Goal: Transaction & Acquisition: Book appointment/travel/reservation

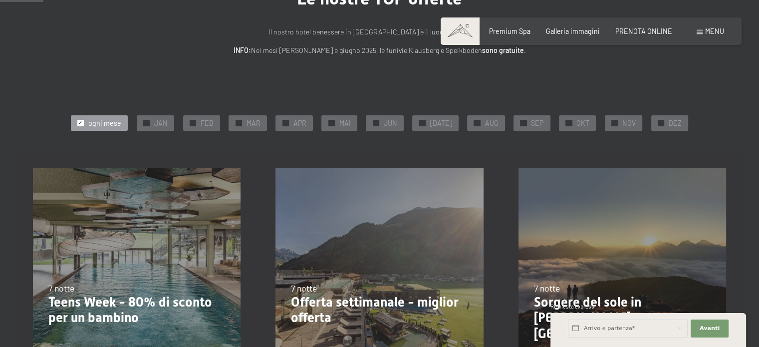
scroll to position [100, 0]
click at [658, 123] on div at bounding box center [661, 123] width 6 height 6
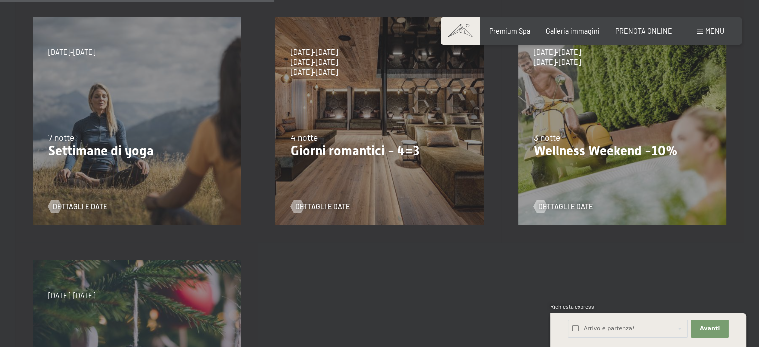
scroll to position [499, 0]
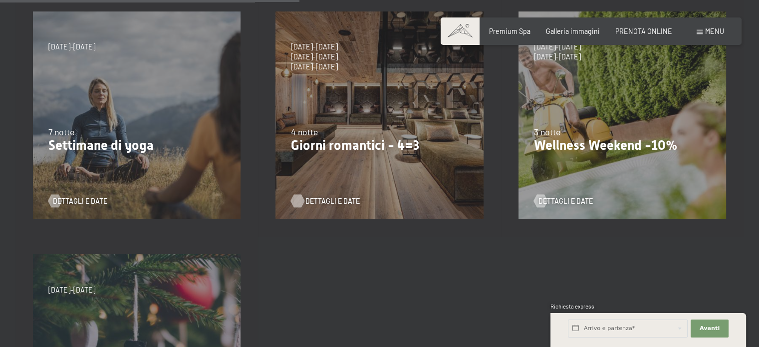
click at [335, 196] on span "Dettagli e Date" at bounding box center [332, 201] width 54 height 10
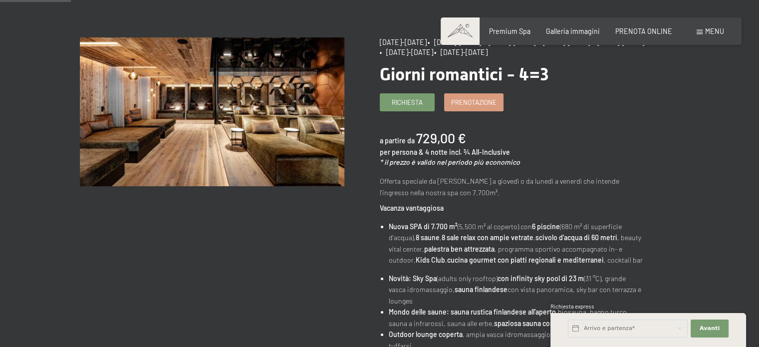
scroll to position [100, 0]
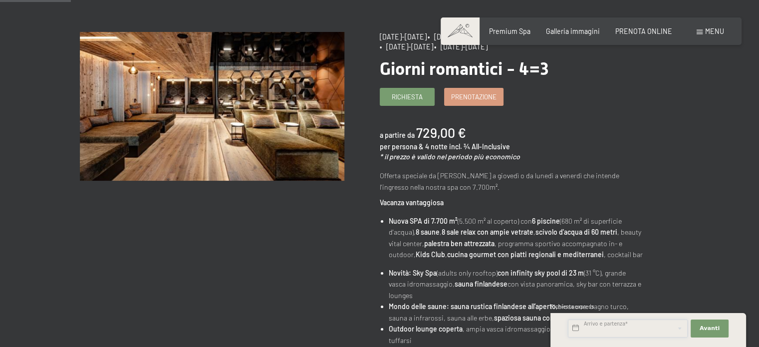
click at [619, 331] on input "text" at bounding box center [628, 328] width 120 height 18
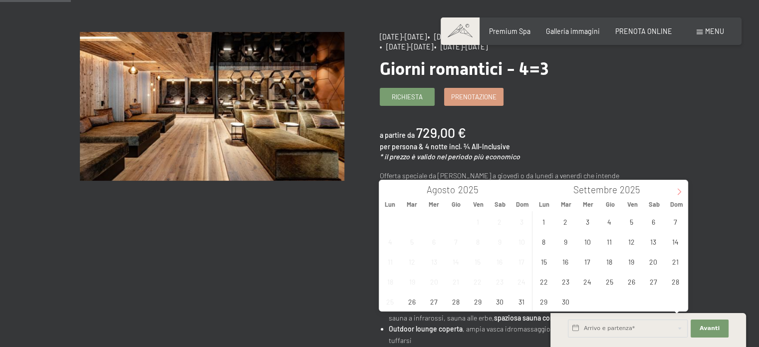
click at [677, 191] on icon at bounding box center [679, 191] width 7 height 7
click at [648, 222] on span "6" at bounding box center [653, 221] width 19 height 19
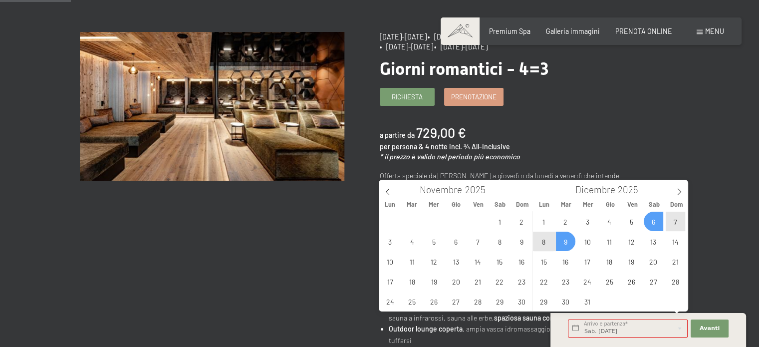
click at [568, 239] on span "9" at bounding box center [565, 241] width 19 height 19
type input "Sab. 06/12/2025 - Mar. 09/12/2025"
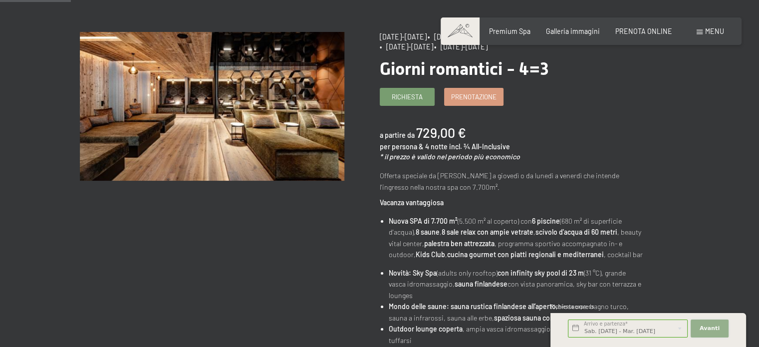
click at [715, 326] on span "Avanti" at bounding box center [710, 328] width 20 height 8
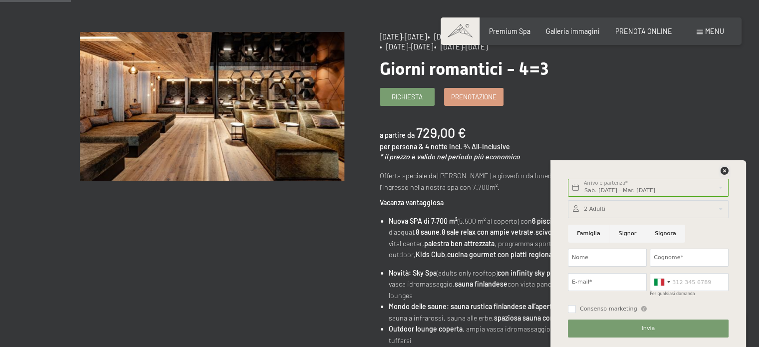
drag, startPoint x: 723, startPoint y: 169, endPoint x: 659, endPoint y: 140, distance: 69.9
click at [723, 169] on icon at bounding box center [725, 171] width 8 height 8
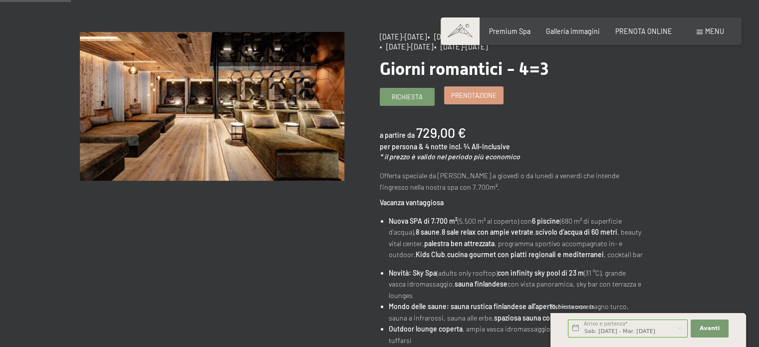
click at [486, 97] on span "Prenotazione" at bounding box center [473, 95] width 45 height 9
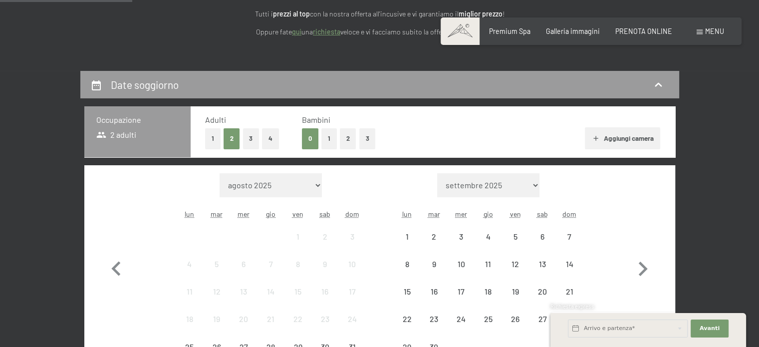
scroll to position [200, 0]
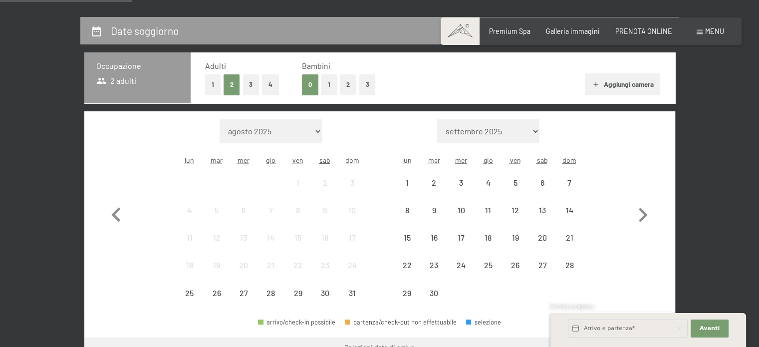
select select "[DATE]"
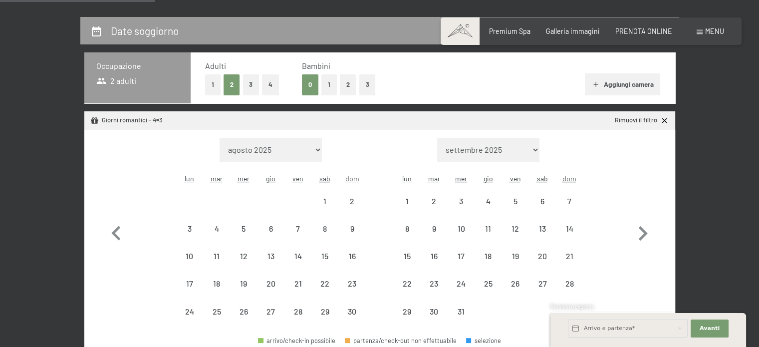
select select "2025-11-01"
select select "2025-12-01"
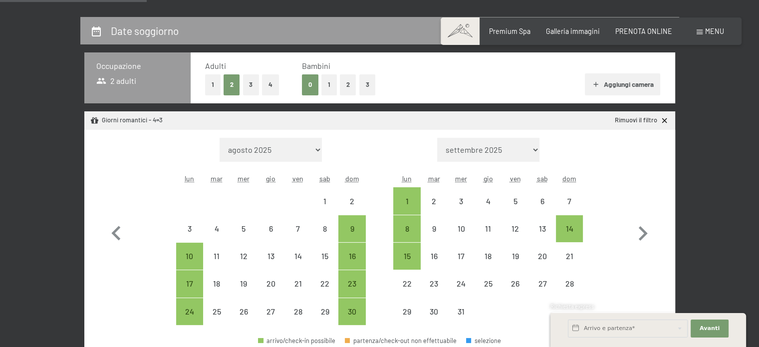
scroll to position [299, 0]
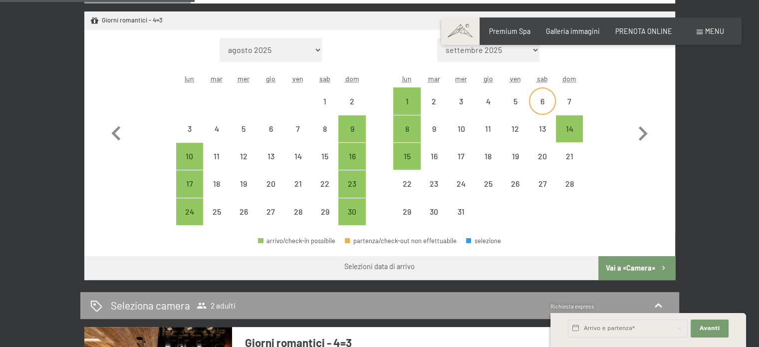
click at [540, 99] on div "6" at bounding box center [542, 109] width 25 height 25
select select "2025-11-01"
select select "2025-12-01"
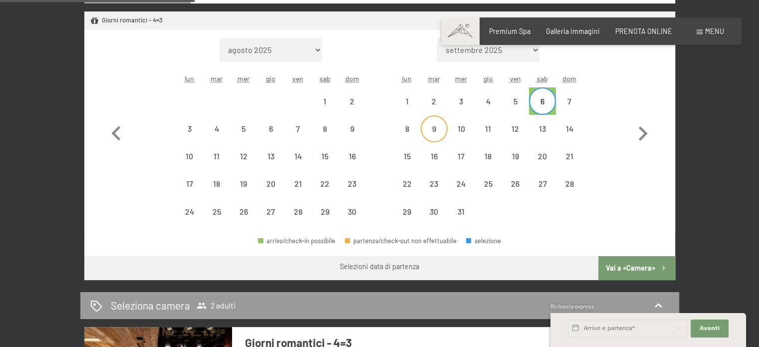
click at [434, 130] on div "9" at bounding box center [434, 137] width 25 height 25
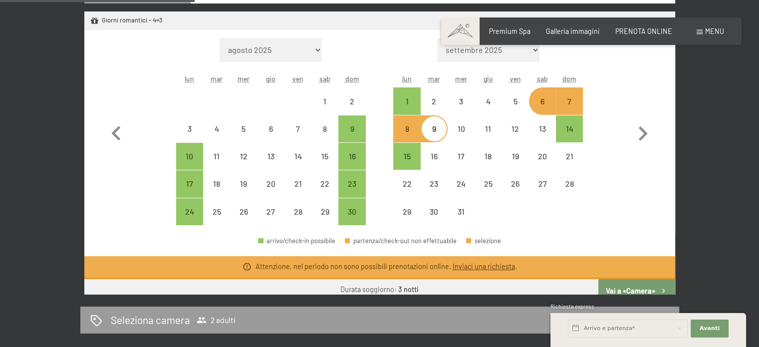
select select "2025-11-01"
select select "2025-12-01"
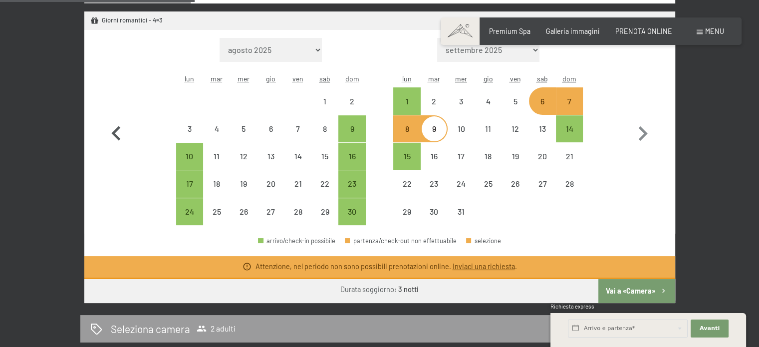
click at [109, 132] on icon "button" at bounding box center [116, 133] width 29 height 29
select select "2025-10-01"
select select "2025-11-01"
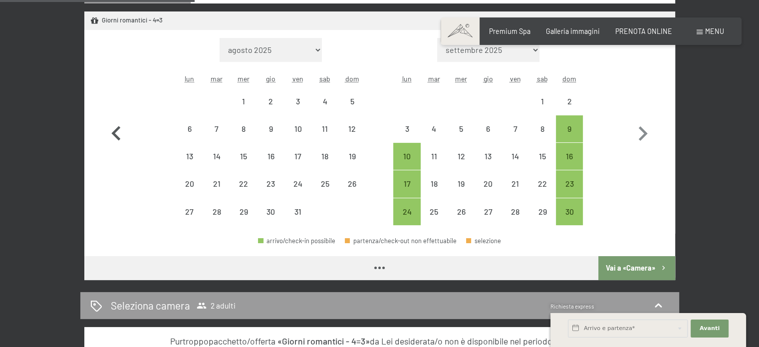
select select "2025-10-01"
select select "2025-11-01"
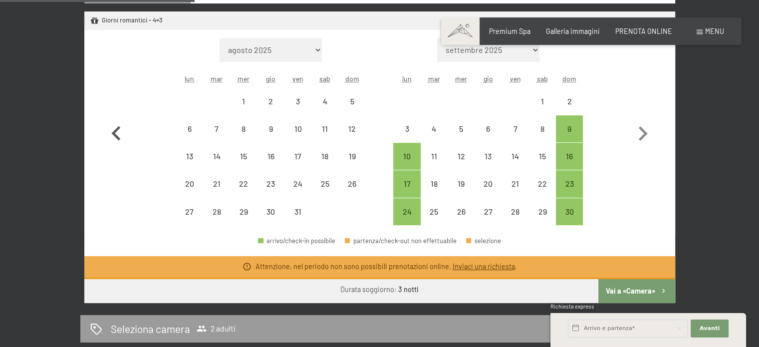
click at [109, 132] on icon "button" at bounding box center [116, 133] width 29 height 29
select select "2025-09-01"
select select "2025-10-01"
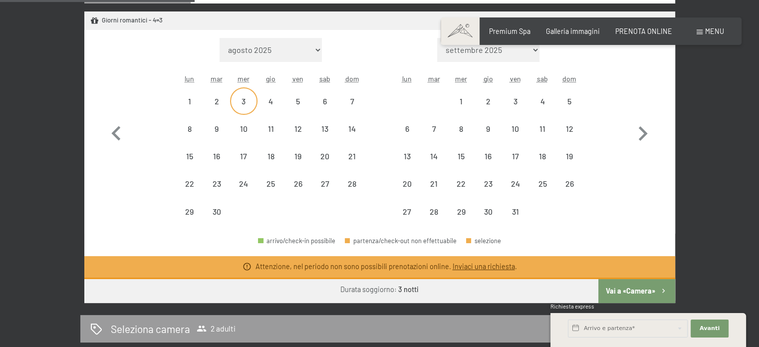
click at [250, 99] on div "3" at bounding box center [243, 109] width 25 height 25
select select "2025-09-01"
select select "2025-10-01"
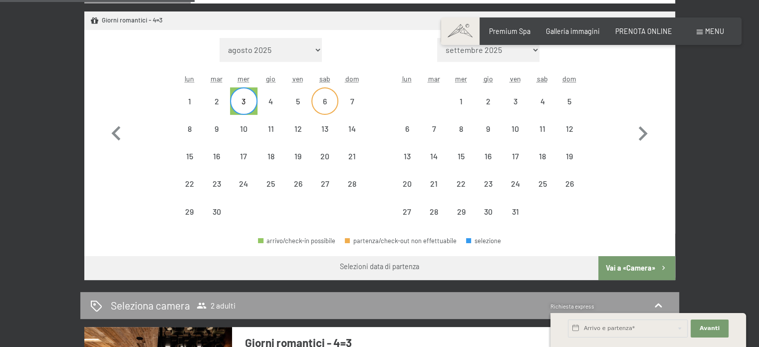
click at [325, 100] on div "6" at bounding box center [324, 109] width 25 height 25
select select "2025-09-01"
select select "2025-10-01"
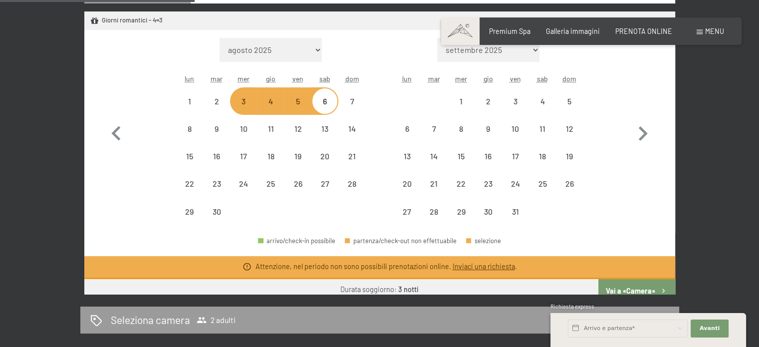
select select "2025-11-01"
select select "2025-12-01"
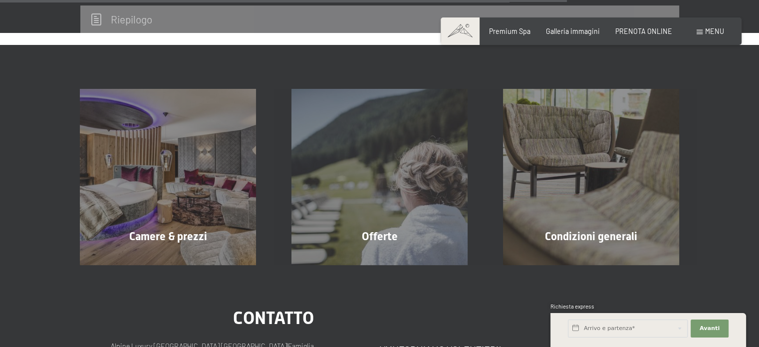
scroll to position [848, 0]
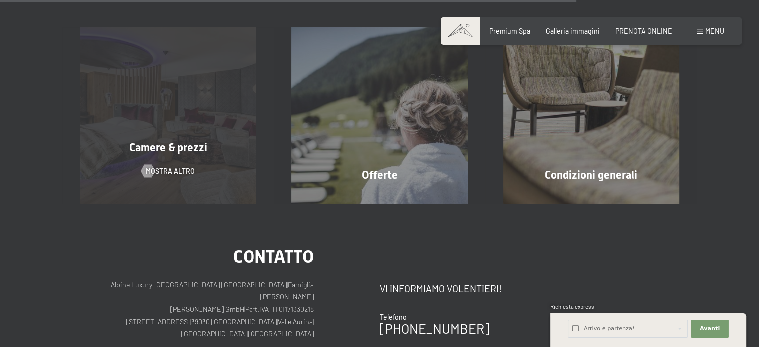
click at [192, 148] on span "Camere & prezzi" at bounding box center [168, 147] width 78 height 12
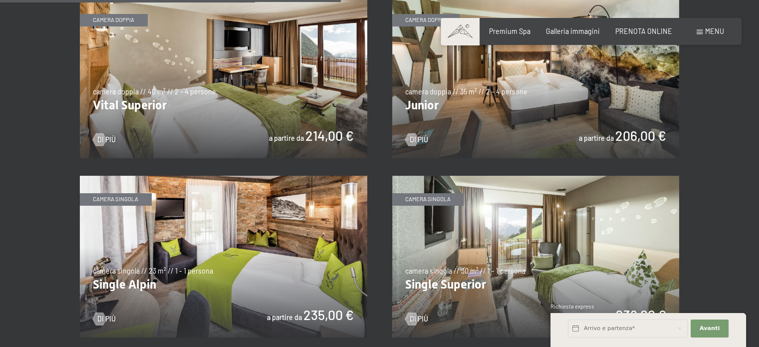
scroll to position [1198, 0]
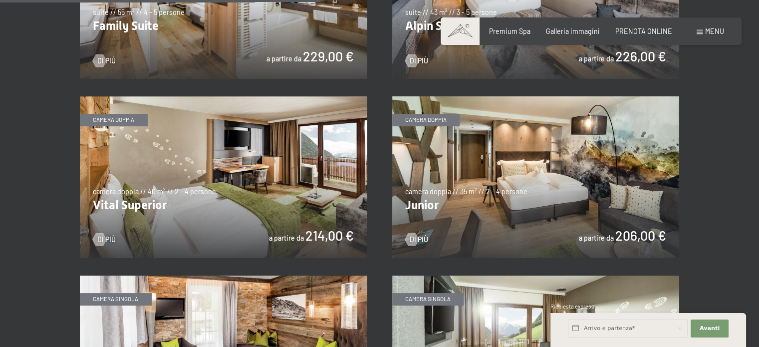
click at [513, 193] on img at bounding box center [535, 177] width 287 height 162
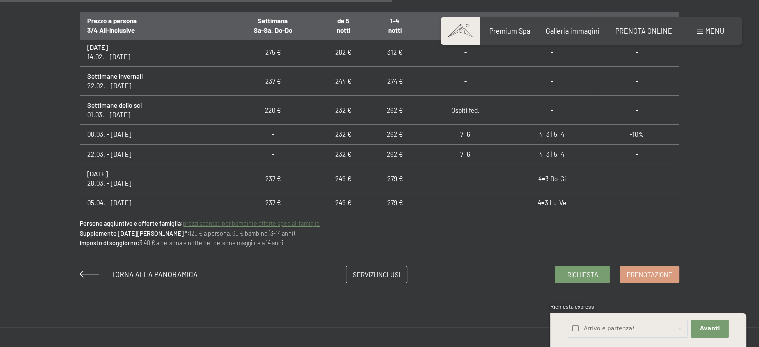
scroll to position [649, 0]
